Goal: Information Seeking & Learning: Find specific fact

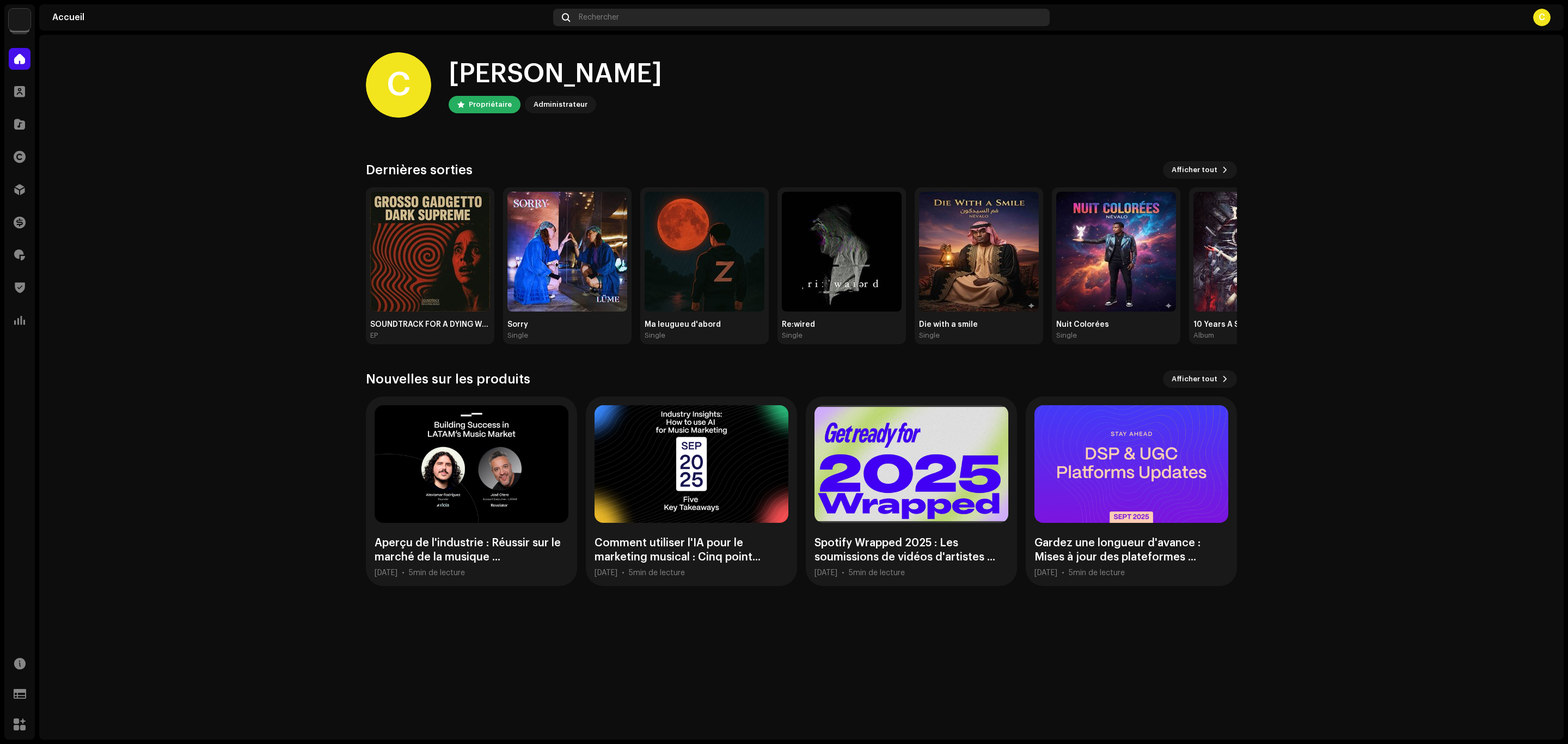
click at [582, 18] on span "Rechercher" at bounding box center [598, 17] width 40 height 9
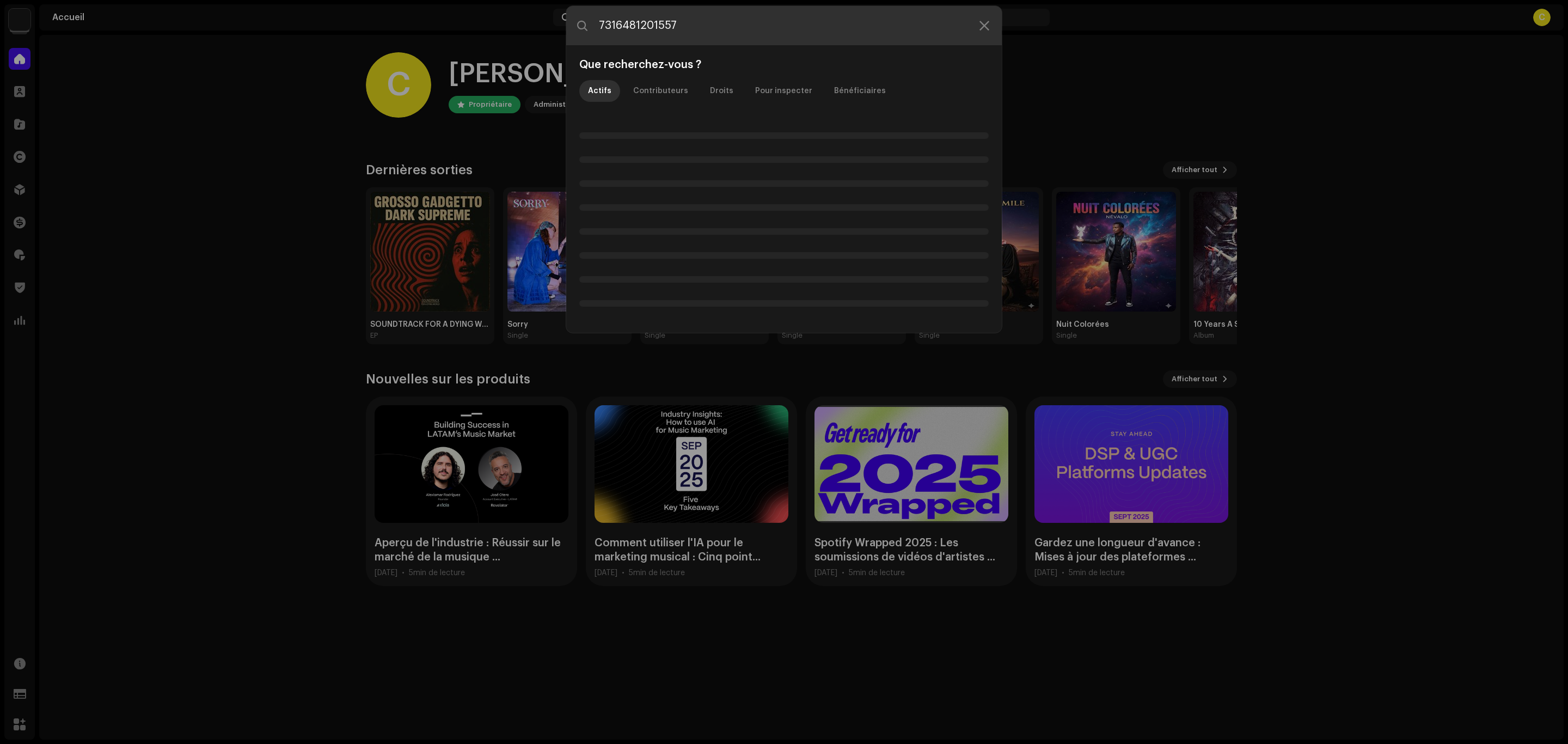
drag, startPoint x: 601, startPoint y: 24, endPoint x: 588, endPoint y: 24, distance: 13.0
click at [588, 24] on input "7316481201557" at bounding box center [784, 26] width 435 height 39
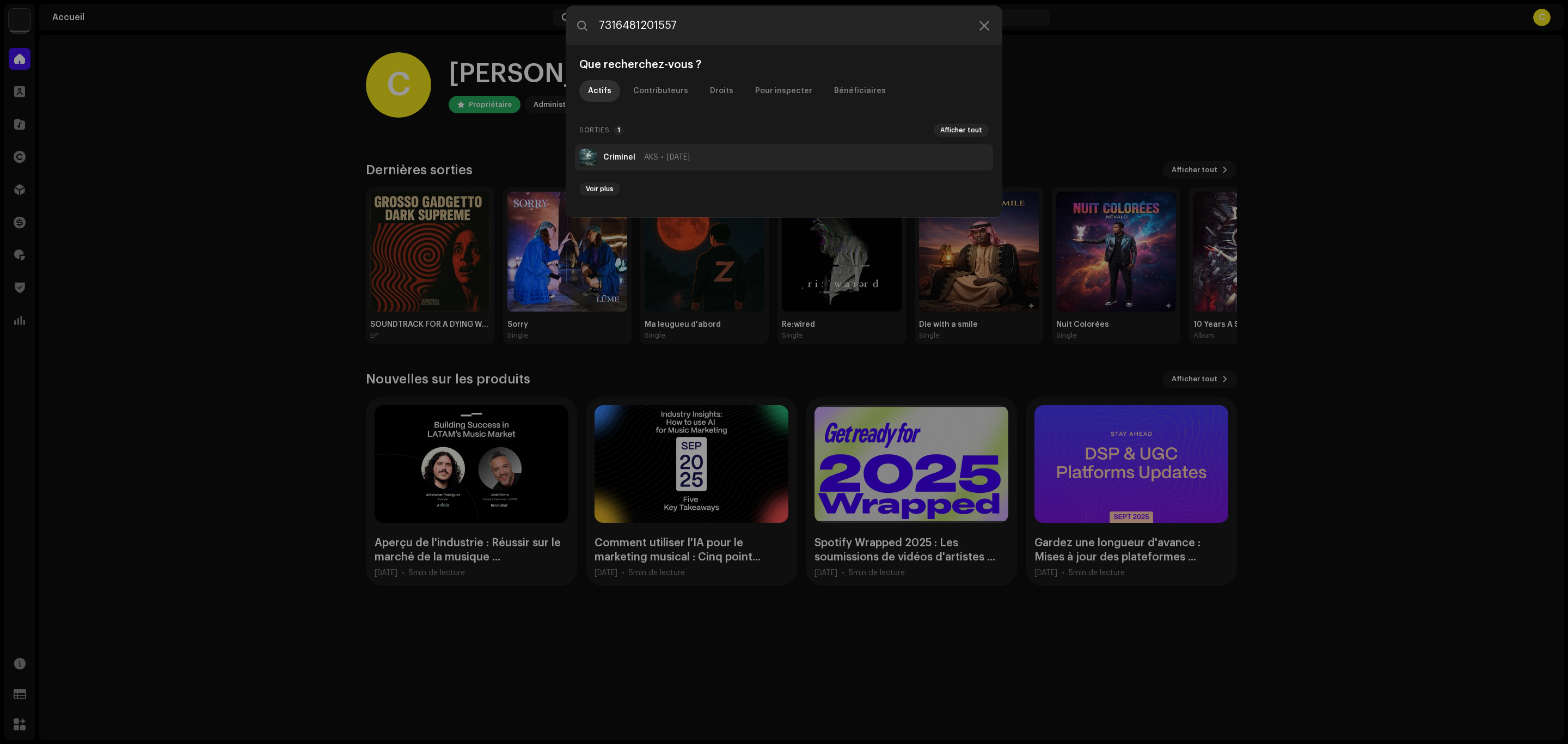
type input "7316481201557"
click at [650, 164] on li "Criminel AKS [DATE]" at bounding box center [784, 158] width 418 height 26
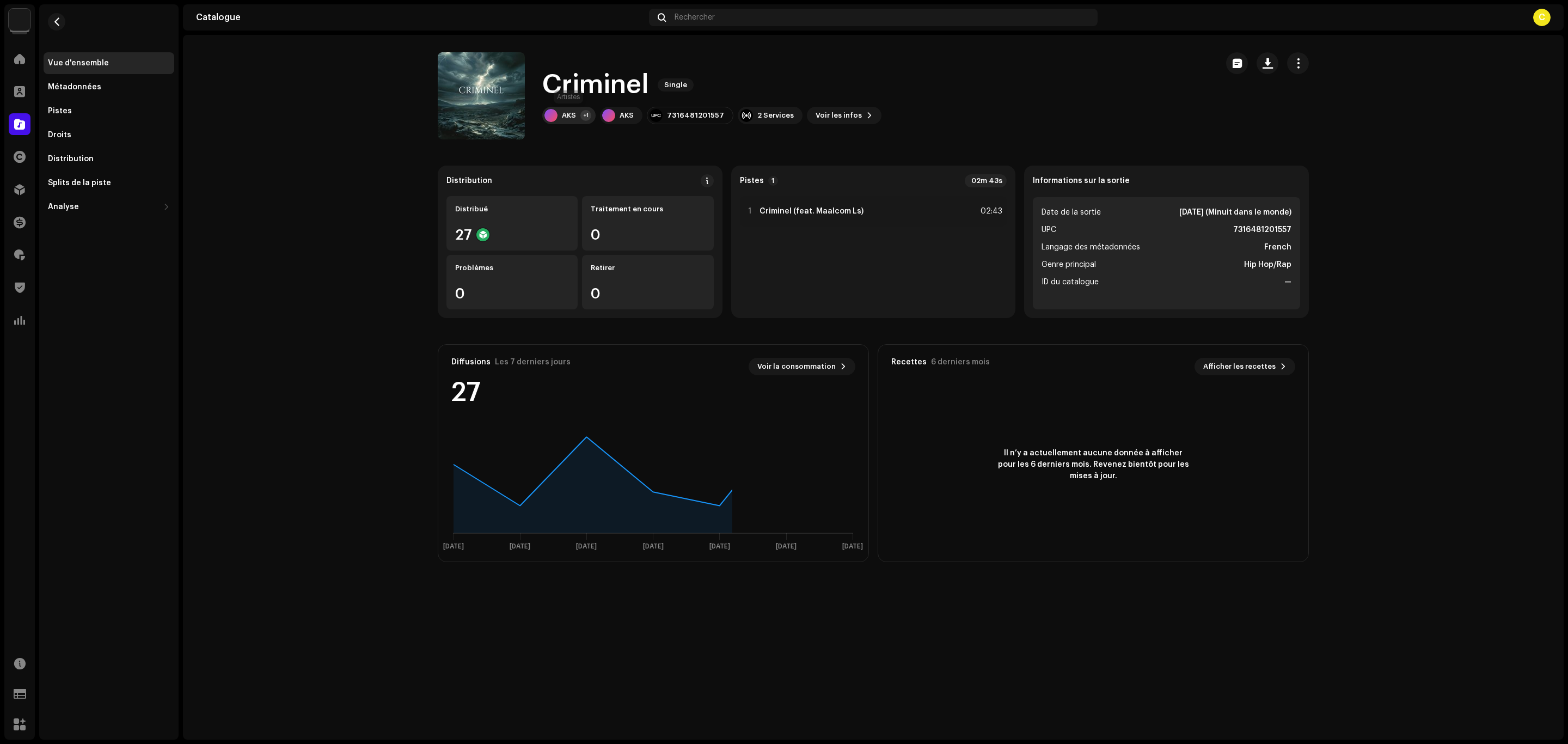
click at [570, 116] on div "AKS" at bounding box center [569, 115] width 14 height 9
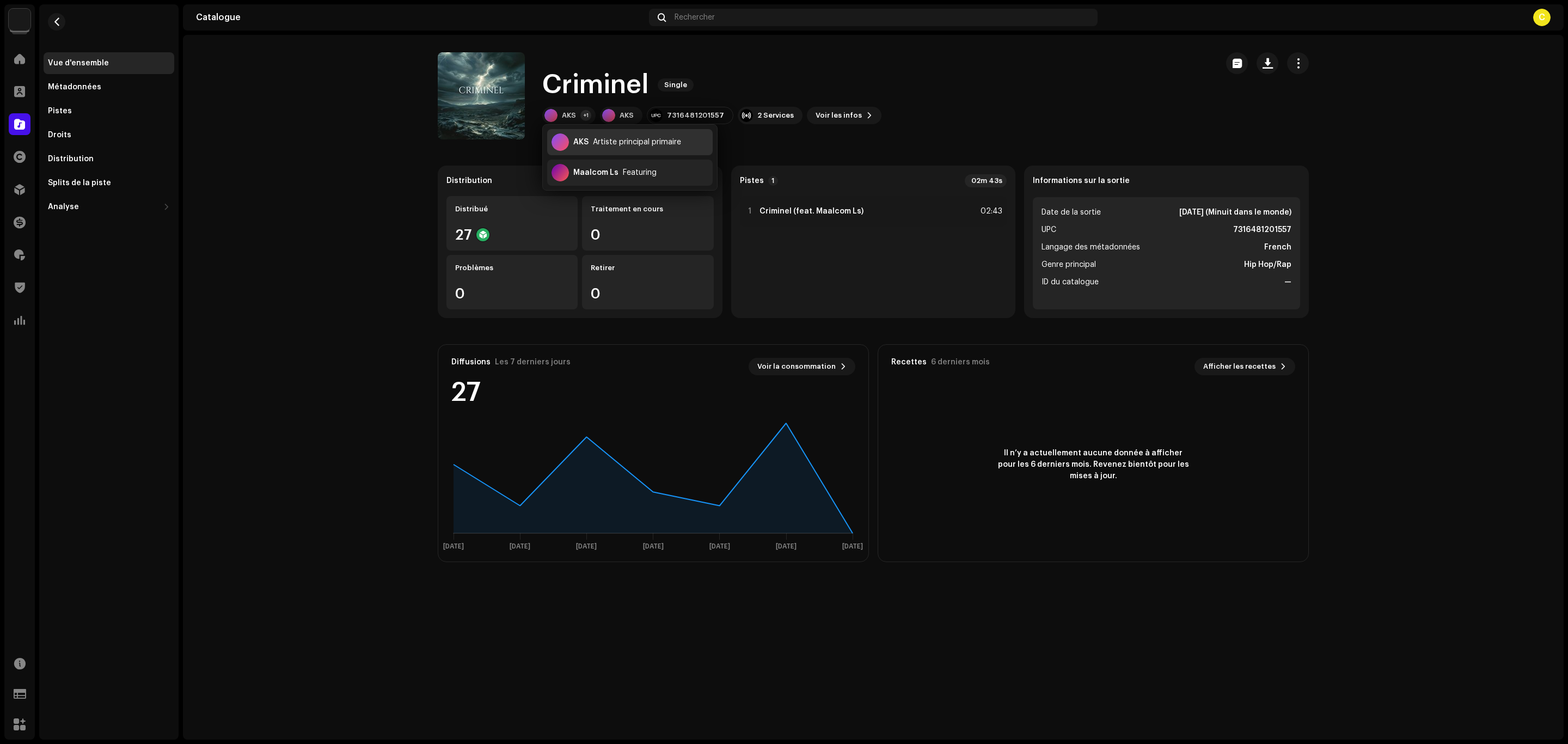
click at [588, 138] on div "AKS" at bounding box center [581, 142] width 15 height 9
